Goal: Transaction & Acquisition: Book appointment/travel/reservation

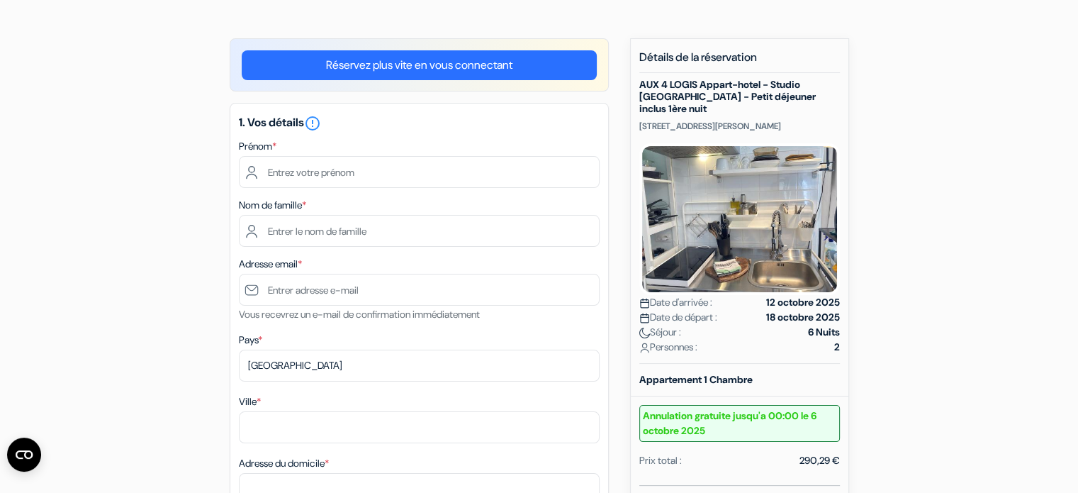
scroll to position [142, 0]
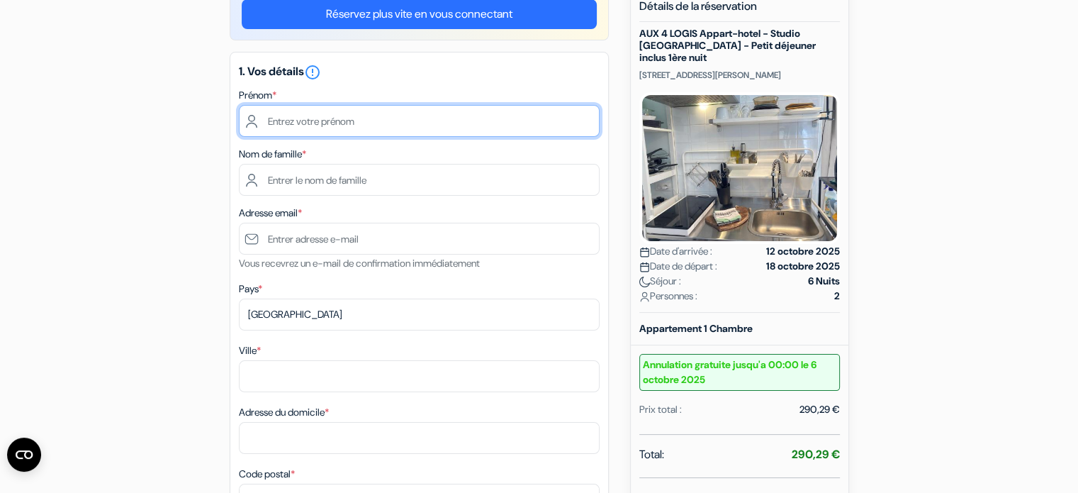
click at [400, 125] on input "text" at bounding box center [419, 121] width 361 height 32
type input "[PERSON_NAME]"
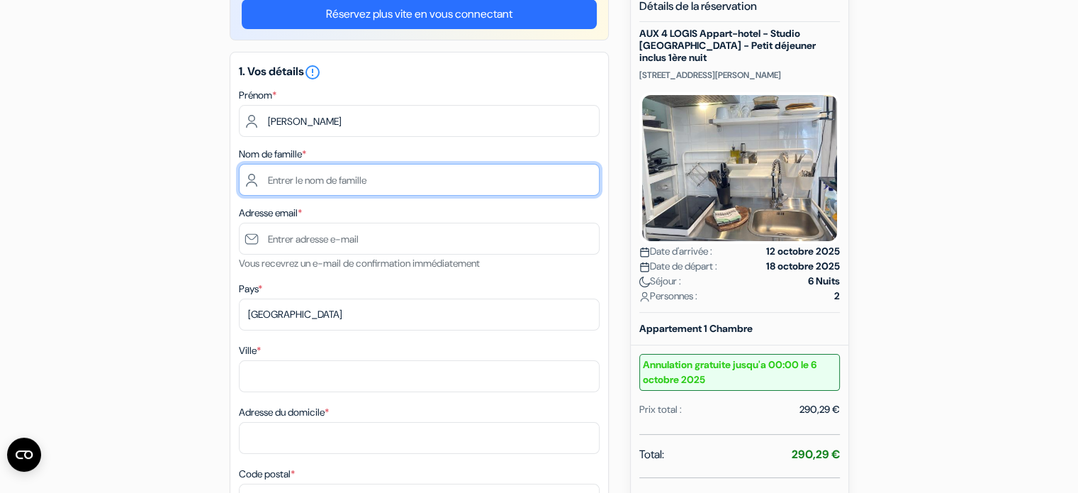
click at [380, 172] on input "text" at bounding box center [419, 180] width 361 height 32
type input "cellier"
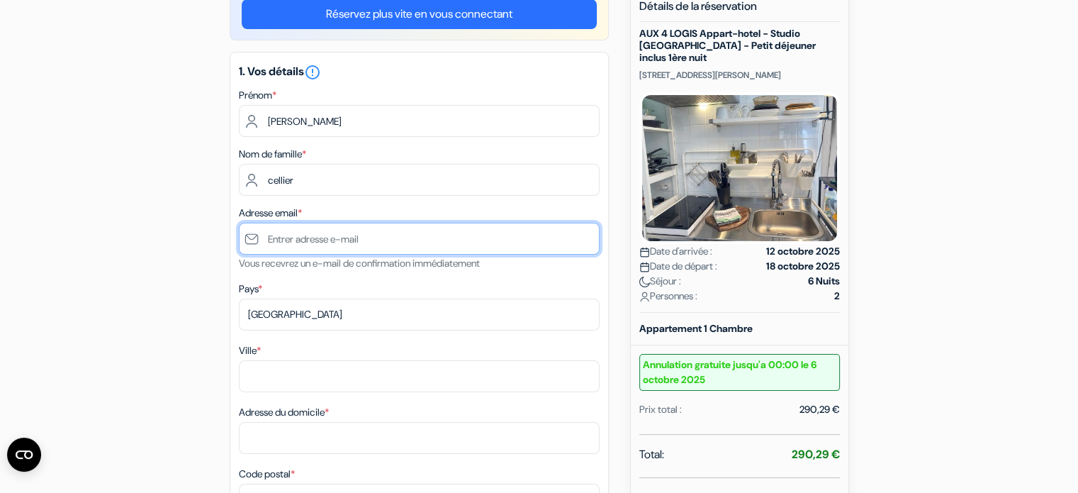
click at [361, 241] on input "text" at bounding box center [419, 239] width 361 height 32
type input "[PERSON_NAME][EMAIL_ADDRESS][DOMAIN_NAME]"
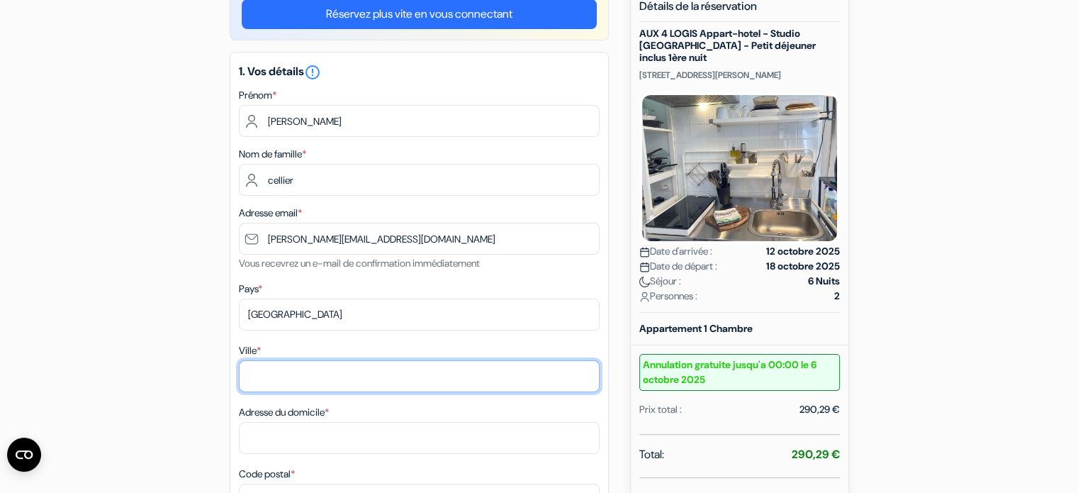
type input "94400 - VITRY SUR SEINE"
type input "[STREET_ADDRESS][PERSON_NAME]"
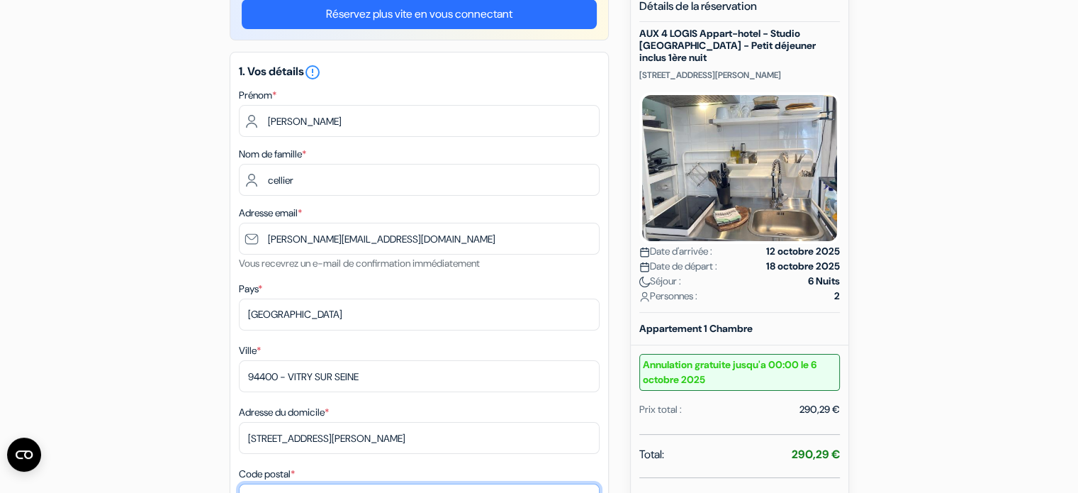
type input "94400"
type input "0678184238"
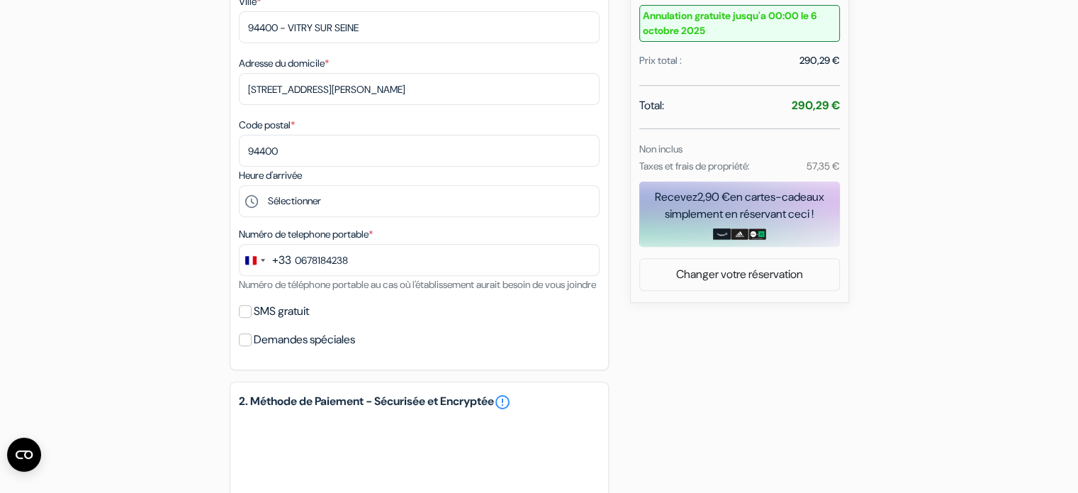
scroll to position [496, 0]
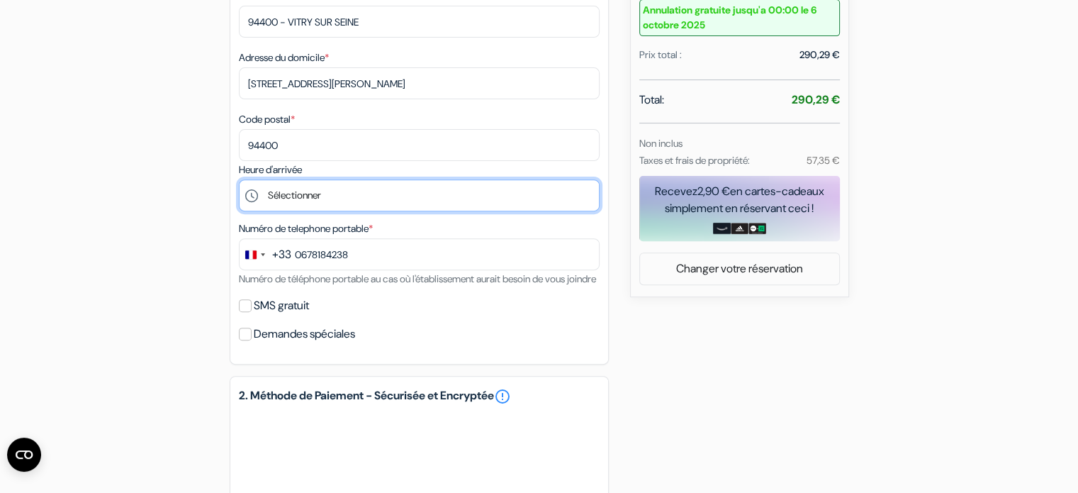
click at [397, 206] on select "Sélectionner 15:00 16:00 17:00 18:00 19:00 20:00 21:00 22:00 23:00 0:00" at bounding box center [419, 195] width 361 height 32
click at [373, 197] on select "Sélectionner 15:00 16:00 17:00 18:00 19:00 20:00 21:00 22:00 23:00 0:00" at bounding box center [419, 195] width 361 height 32
select select "15"
click at [239, 181] on select "Sélectionner 15:00 16:00 17:00 18:00 19:00 20:00 21:00 22:00 23:00 0:00" at bounding box center [419, 195] width 361 height 32
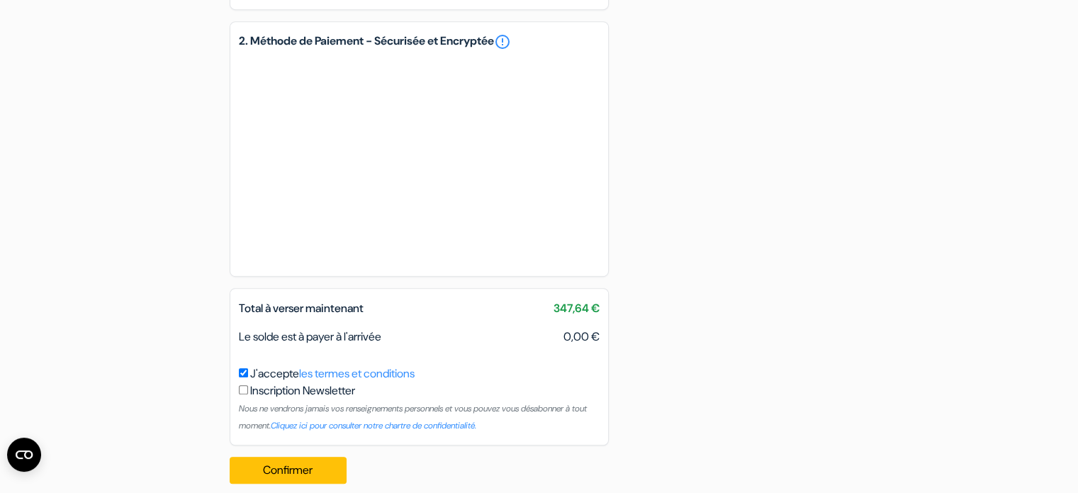
scroll to position [884, 0]
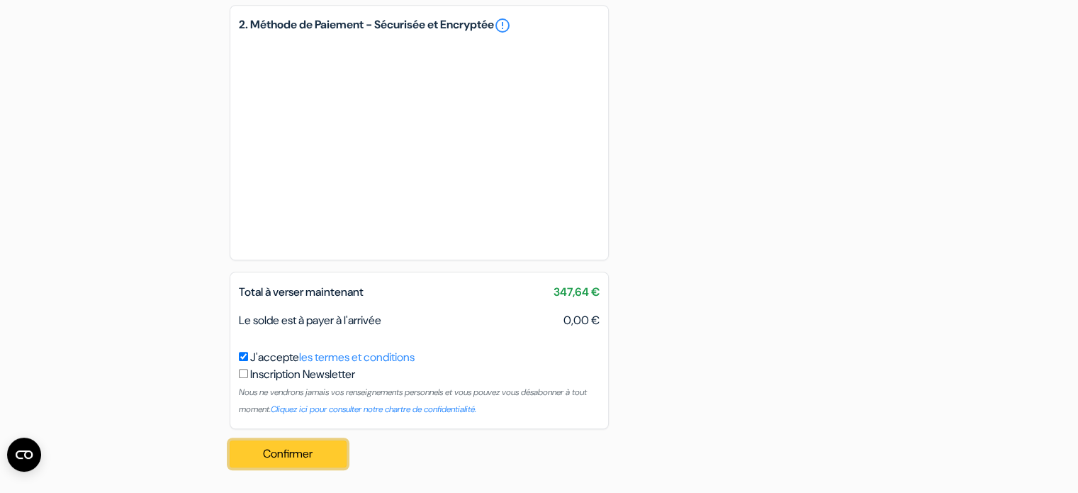
click at [317, 453] on button "Confirmer Loading..." at bounding box center [289, 453] width 118 height 27
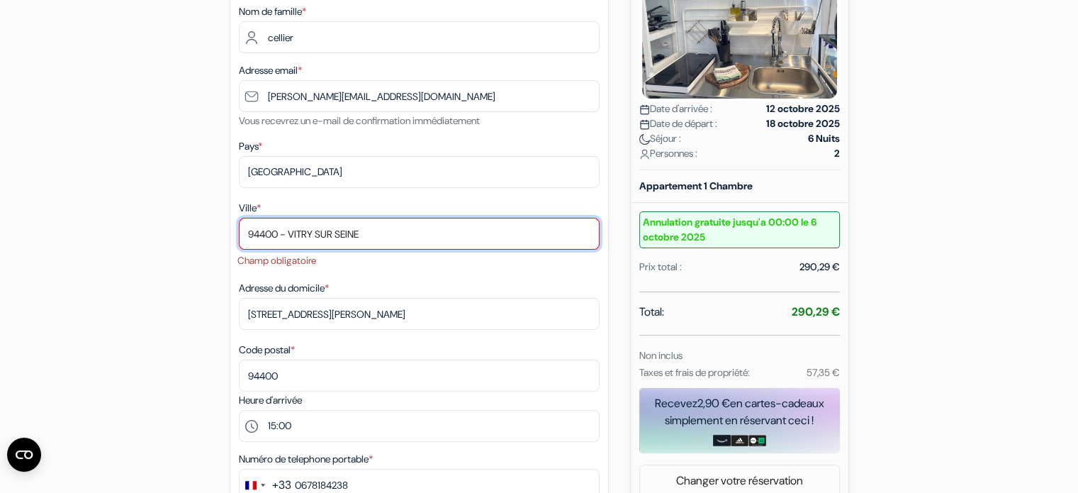
scroll to position [272, 0]
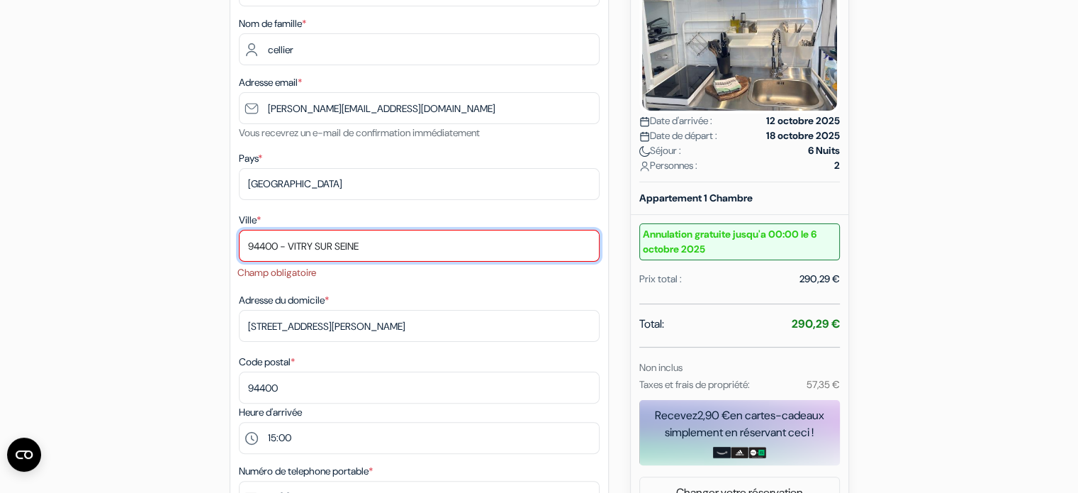
drag, startPoint x: 417, startPoint y: 244, endPoint x: 303, endPoint y: 251, distance: 113.6
click at [303, 251] on input "94400 - VITRY SUR SEINE" at bounding box center [419, 246] width 361 height 32
click at [280, 243] on input "94400 - VITRY SUR SEINE" at bounding box center [419, 246] width 361 height 32
drag, startPoint x: 292, startPoint y: 242, endPoint x: 164, endPoint y: 250, distance: 128.5
click at [164, 252] on div "add_box AUX 4 LOGIS Appart-hotel - Studio [GEOGRAPHIC_DATA] - Petit déjeuner in…" at bounding box center [539, 474] width 935 height 1234
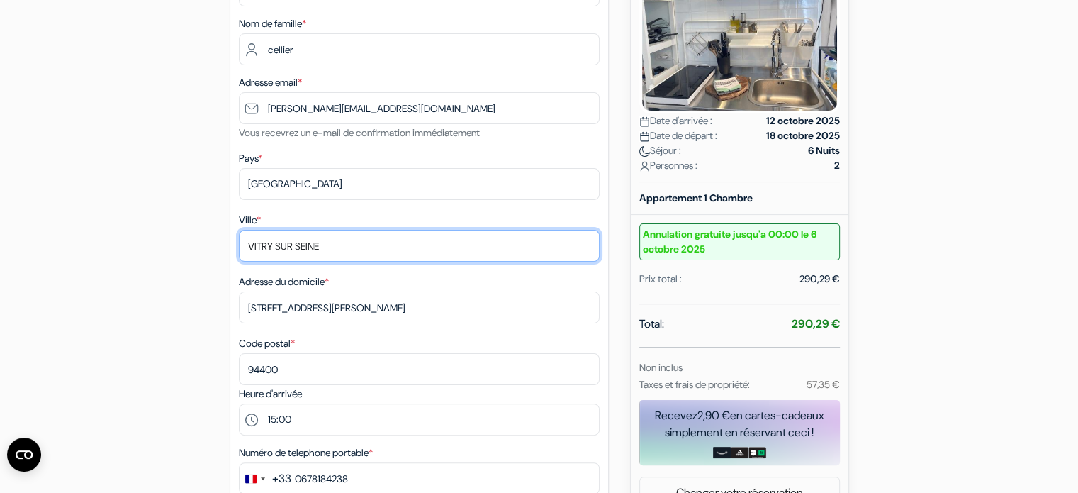
type input "VITRY SUR SEINE"
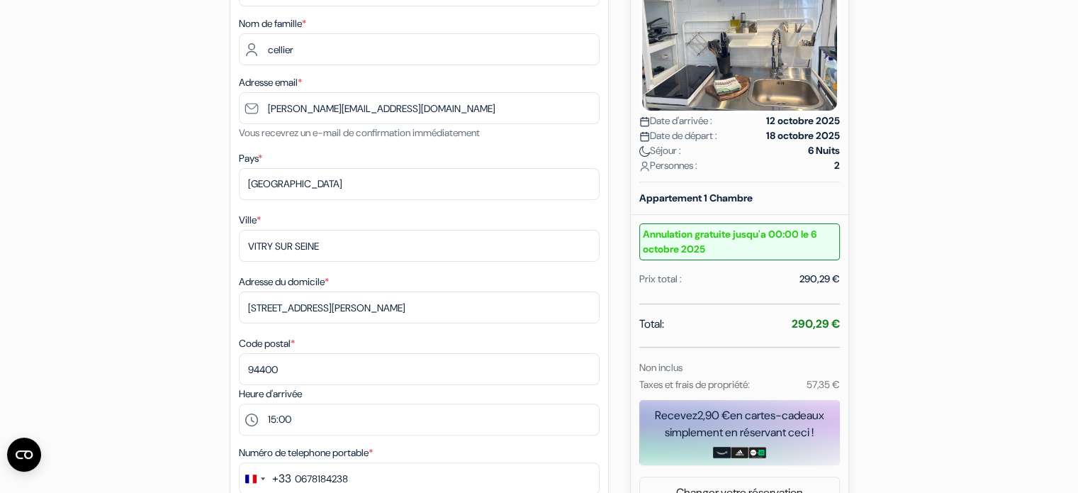
drag, startPoint x: 464, startPoint y: 206, endPoint x: 471, endPoint y: 203, distance: 7.6
click at [465, 204] on div "1. Vos détails error_outline Prénom * [PERSON_NAME] Nom de famille * cellier Ad…" at bounding box center [419, 254] width 379 height 667
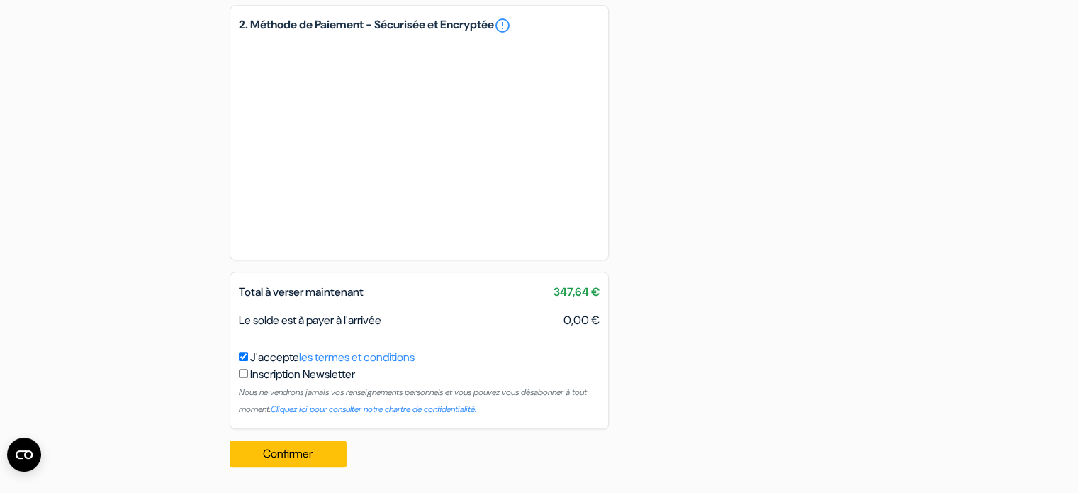
scroll to position [884, 0]
click at [311, 454] on button "Confirmer Loading..." at bounding box center [289, 453] width 118 height 27
click at [340, 463] on button "Confirmer Loading..." at bounding box center [289, 453] width 118 height 27
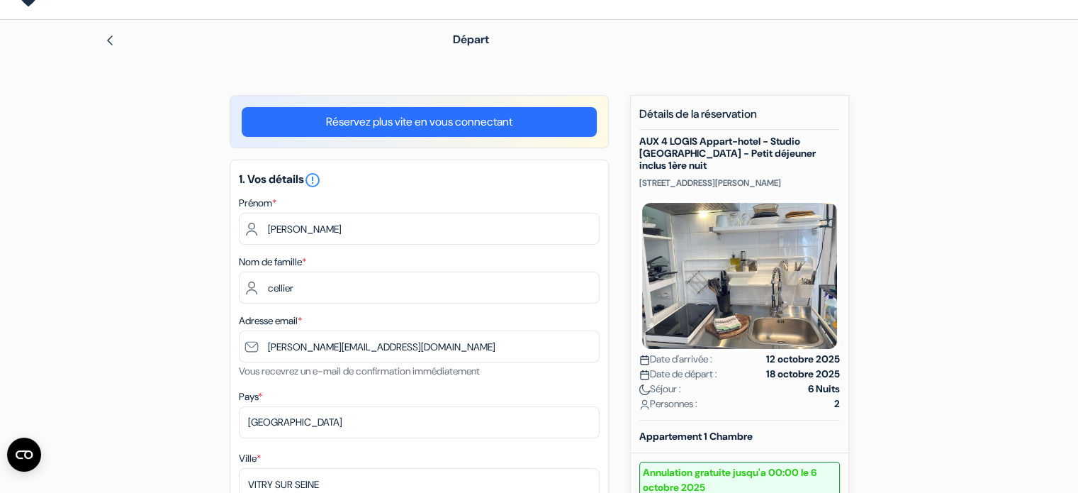
scroll to position [0, 0]
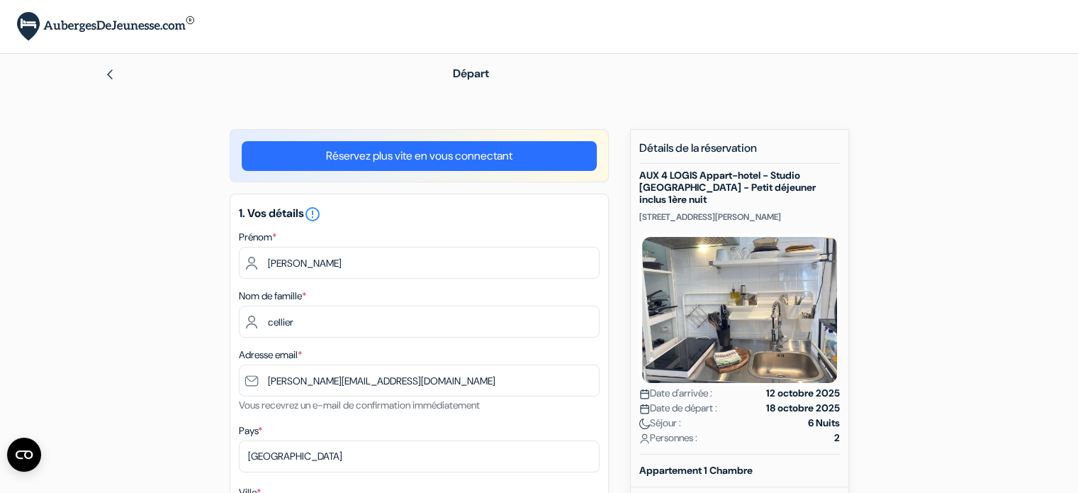
click at [445, 156] on link "Réservez plus vite en vous connectant" at bounding box center [419, 156] width 355 height 30
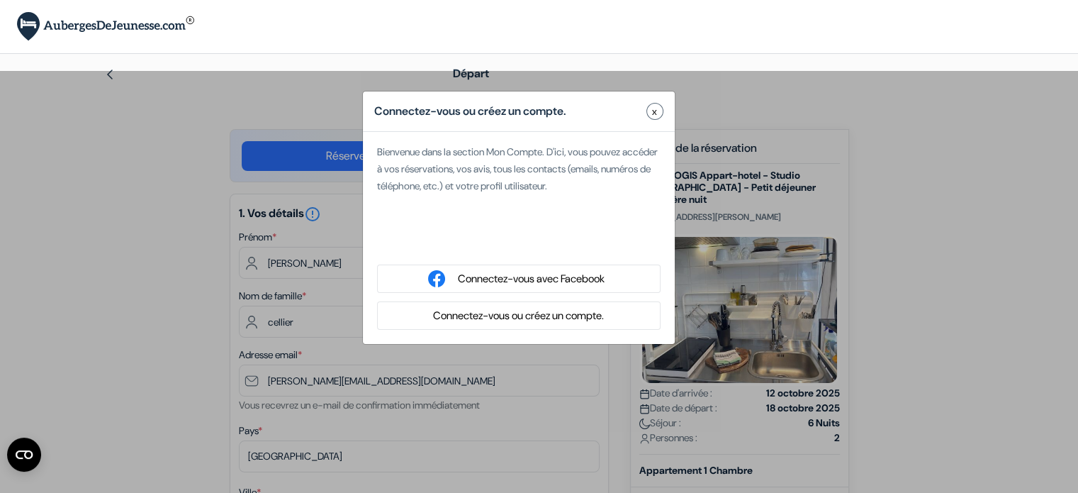
type input "[PERSON_NAME]"
type input "Cellier"
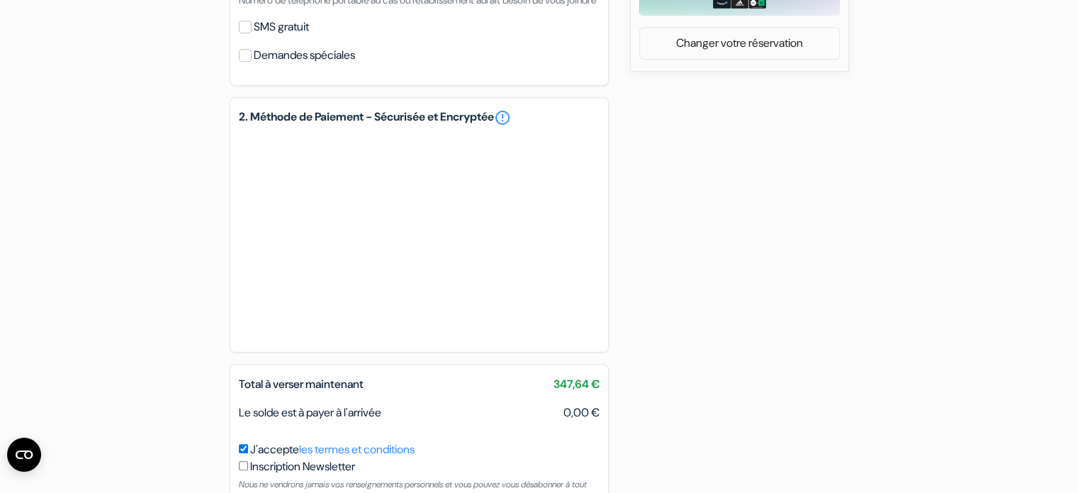
scroll to position [831, 0]
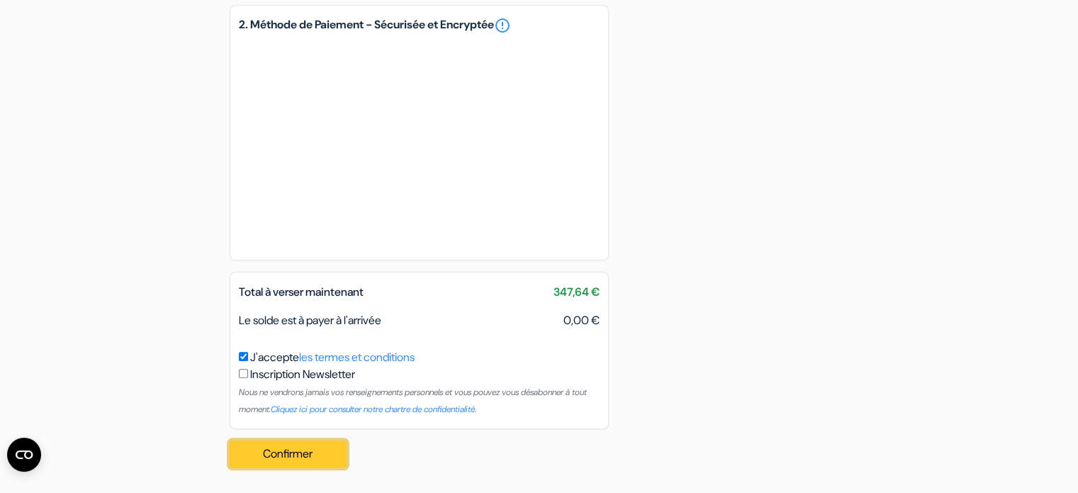
click at [325, 450] on button "Confirmer Loading..." at bounding box center [289, 453] width 118 height 27
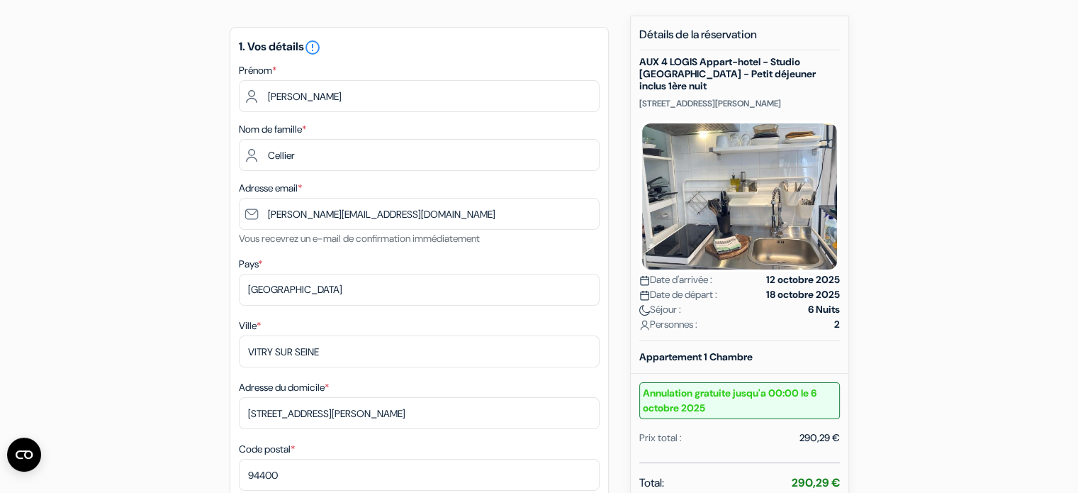
scroll to position [0, 0]
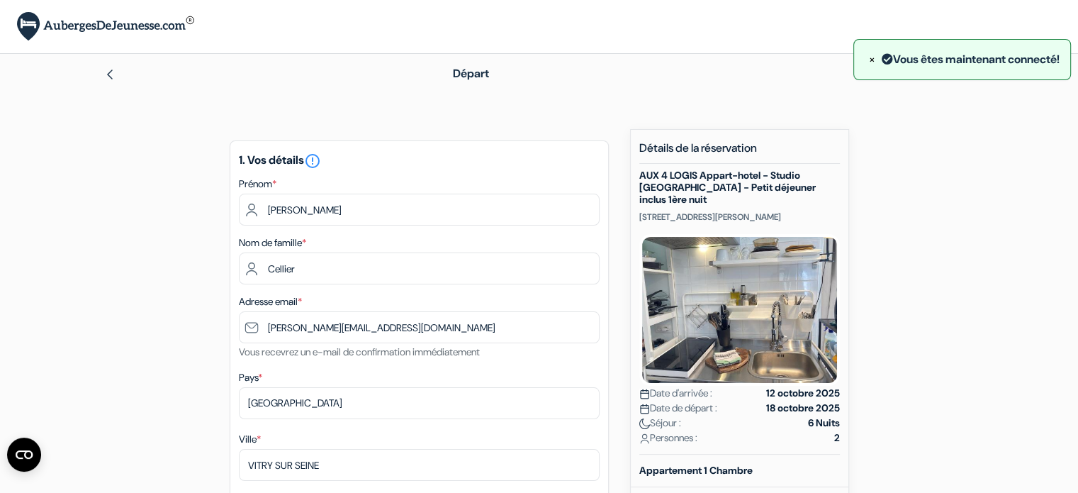
click at [869, 62] on span "×" at bounding box center [872, 59] width 6 height 15
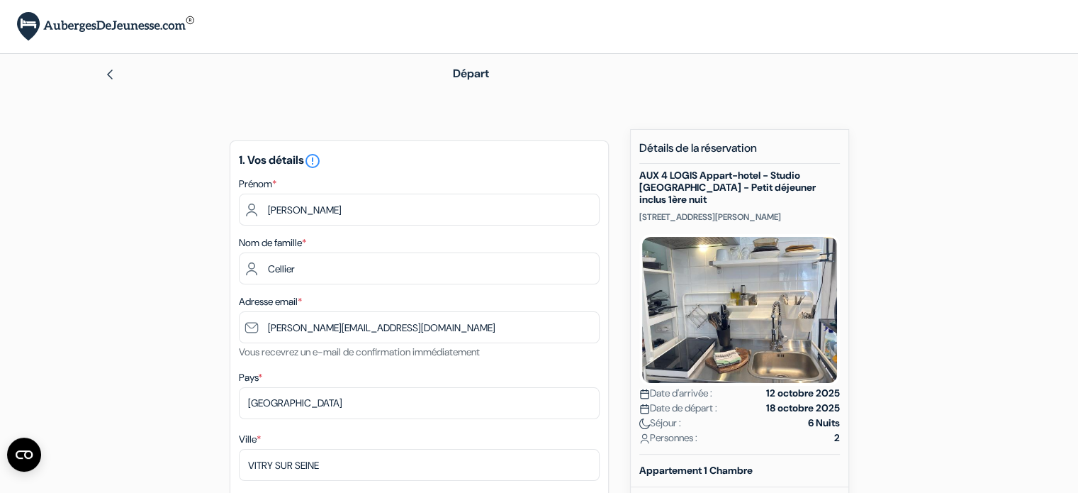
drag, startPoint x: 102, startPoint y: 71, endPoint x: 110, endPoint y: 73, distance: 8.1
click at [102, 71] on div "Départ" at bounding box center [539, 74] width 935 height 40
